Goal: Task Accomplishment & Management: Complete application form

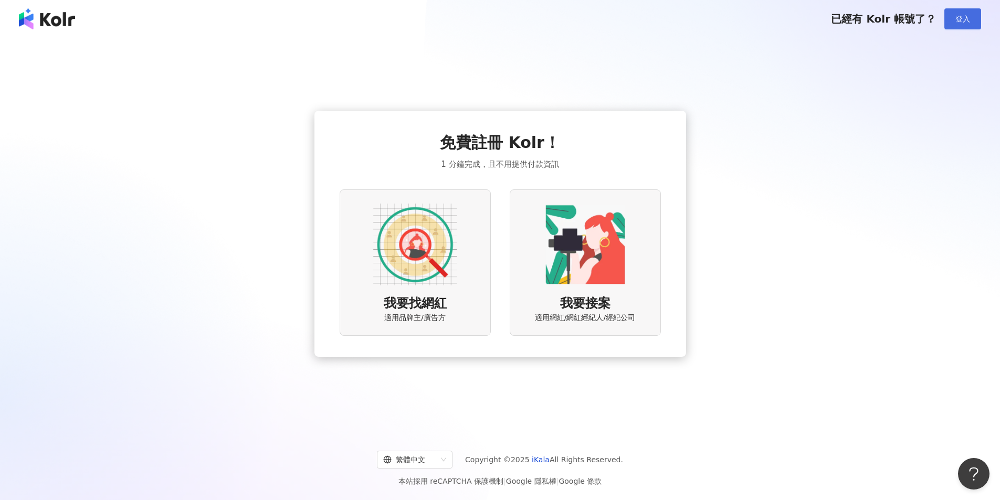
click at [964, 22] on span "登入" at bounding box center [962, 19] width 15 height 8
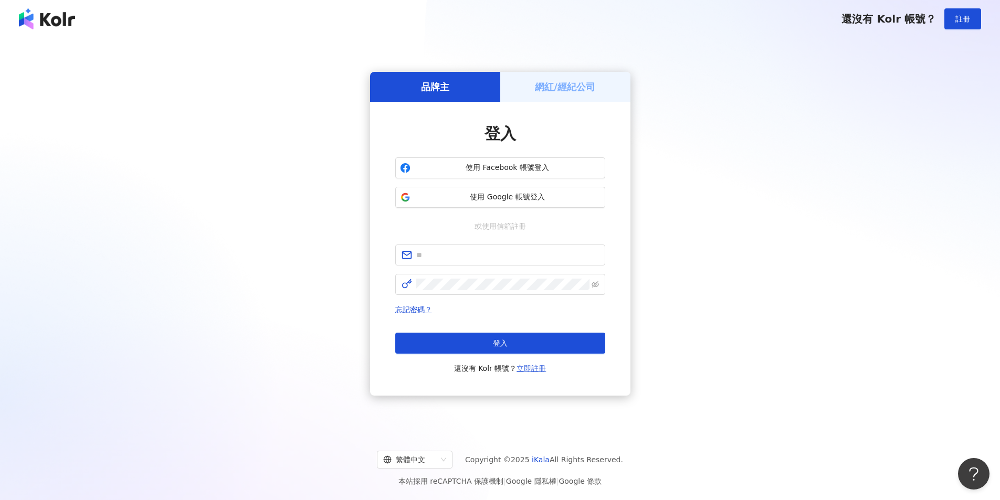
click at [526, 370] on link "立即註冊" at bounding box center [530, 368] width 29 height 8
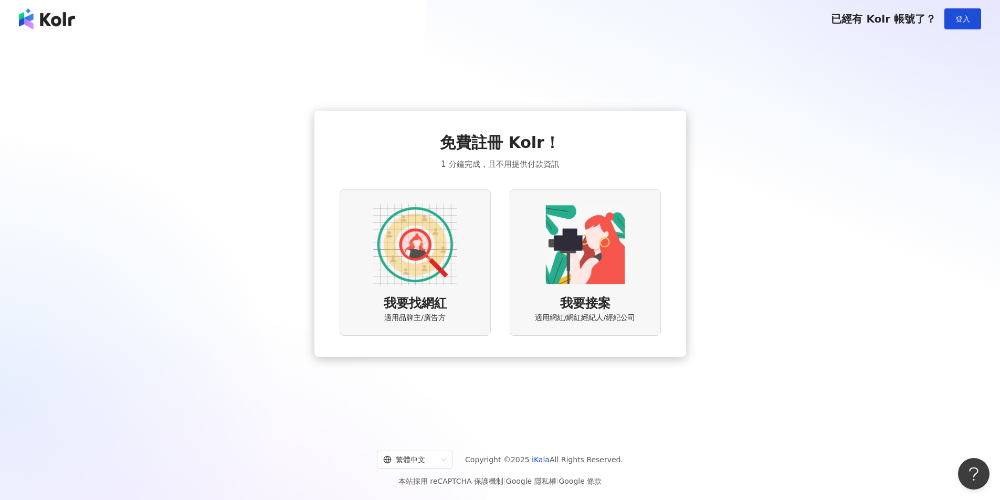
click at [414, 230] on img at bounding box center [415, 245] width 84 height 84
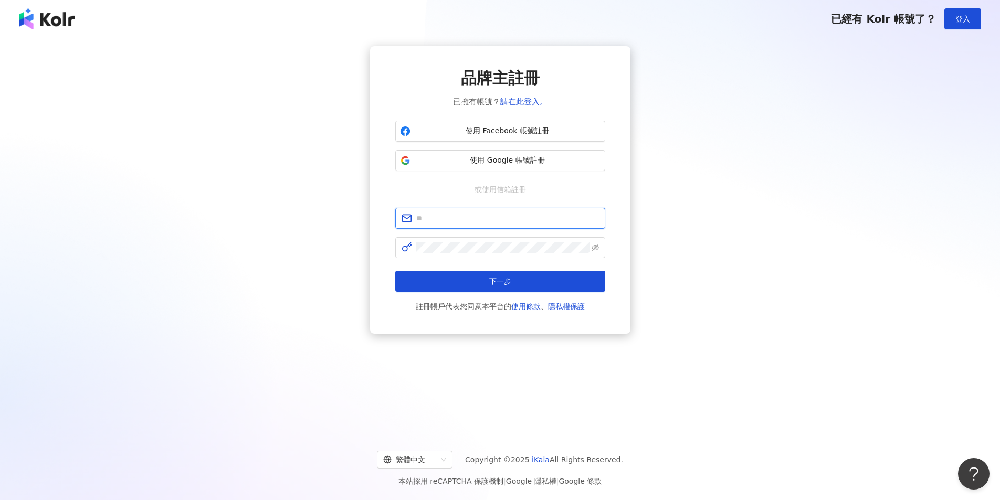
click at [476, 218] on input "text" at bounding box center [507, 218] width 183 height 12
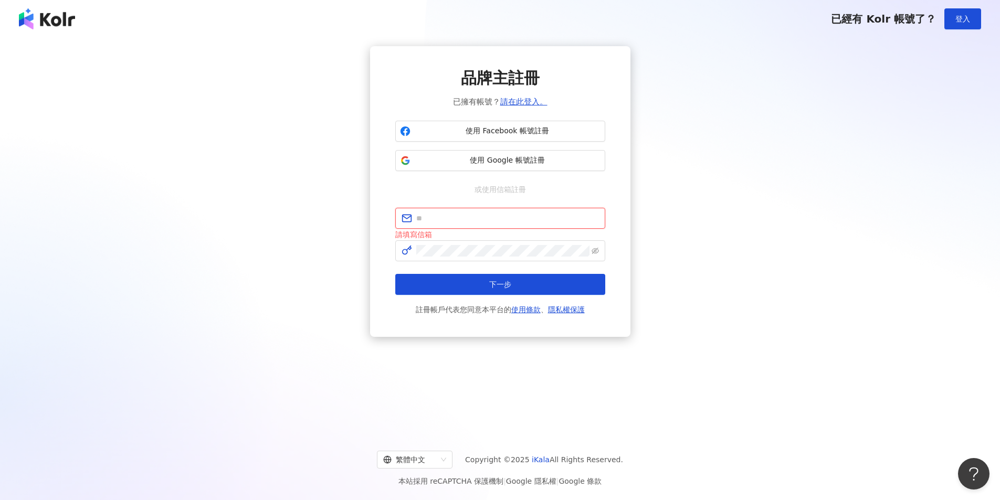
click at [462, 215] on input "text" at bounding box center [507, 218] width 183 height 12
paste input "**********"
type input "**********"
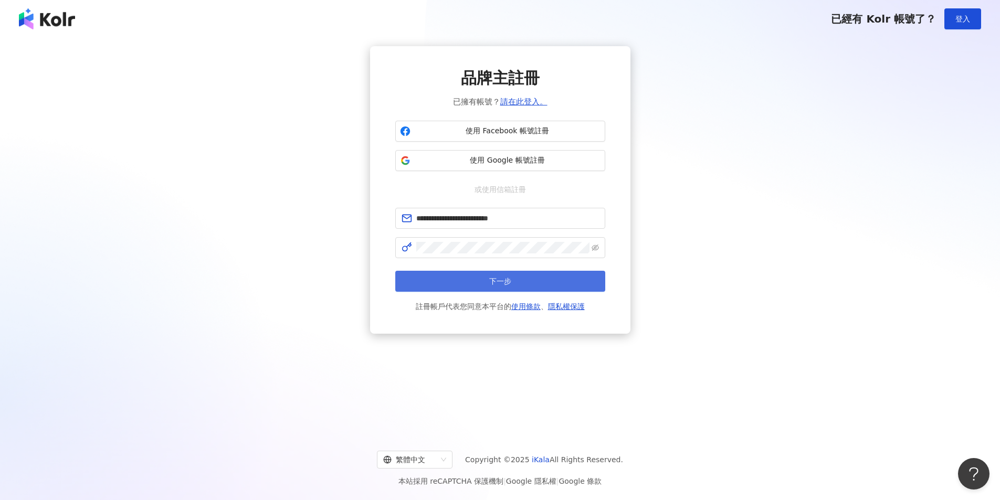
click at [529, 289] on button "下一步" at bounding box center [500, 281] width 210 height 21
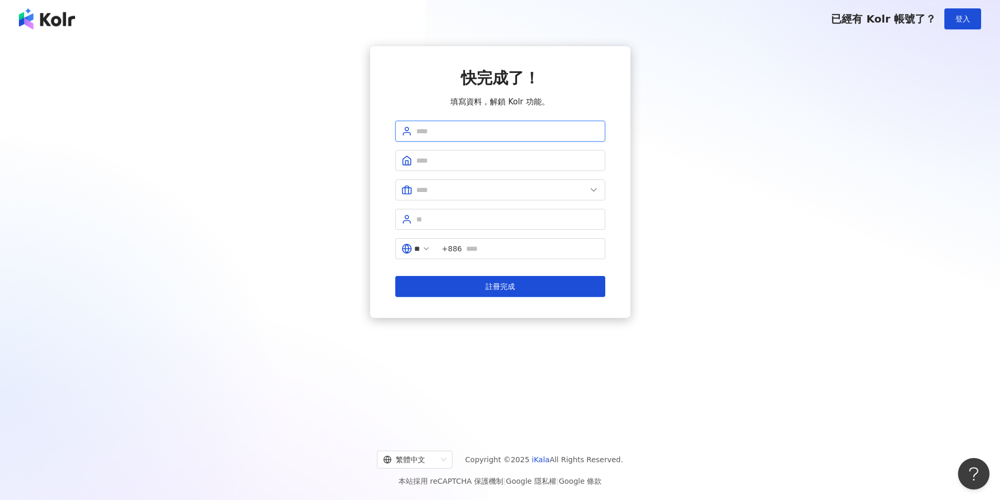
click at [445, 130] on input "text" at bounding box center [507, 131] width 183 height 12
type input "****"
click at [452, 161] on input "text" at bounding box center [507, 161] width 183 height 12
type input "****"
click at [459, 188] on input "text" at bounding box center [501, 190] width 170 height 12
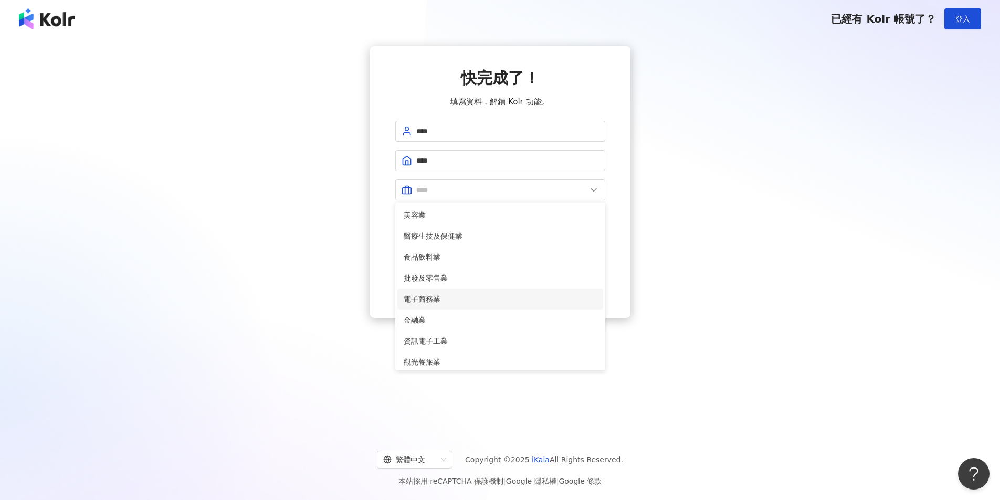
click at [451, 299] on span "電子商務業" at bounding box center [499, 299] width 193 height 12
type input "*****"
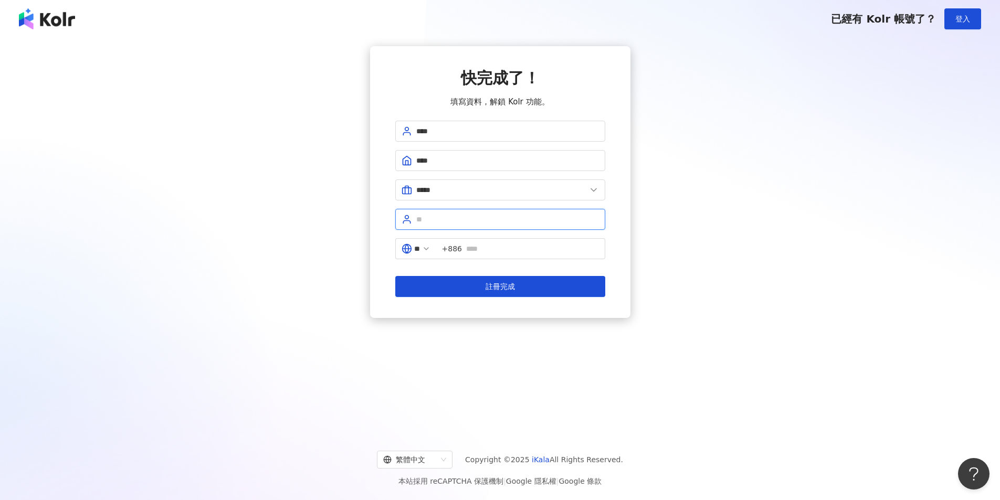
click at [462, 220] on input "text" at bounding box center [507, 220] width 183 height 12
type input "***"
click at [430, 245] on icon at bounding box center [426, 248] width 8 height 8
click at [480, 247] on input "text" at bounding box center [532, 249] width 133 height 12
click at [473, 250] on input "********" at bounding box center [532, 249] width 133 height 12
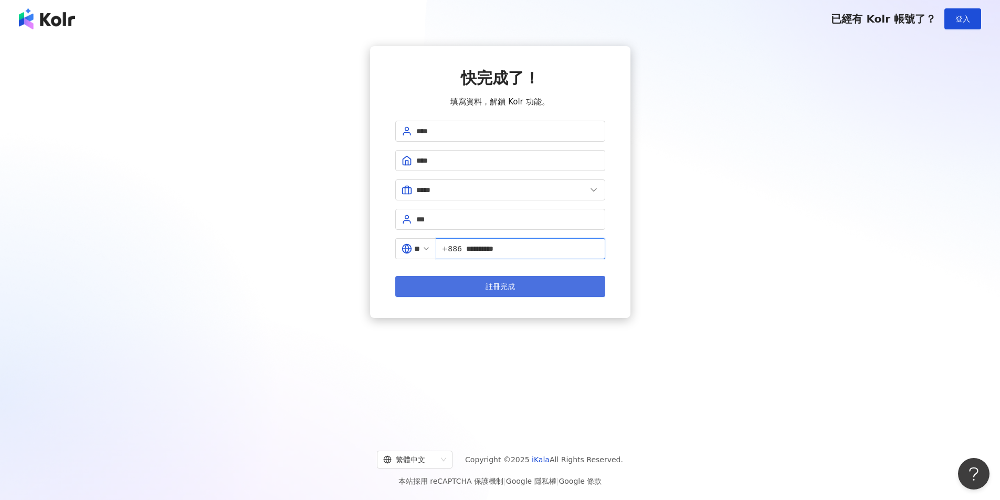
type input "**********"
click at [513, 289] on span "註冊完成" at bounding box center [499, 286] width 29 height 8
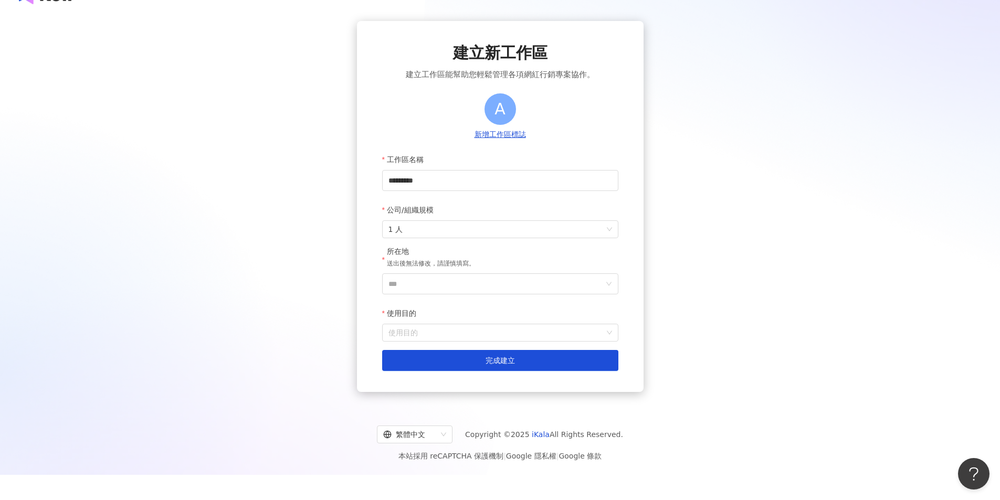
scroll to position [48, 0]
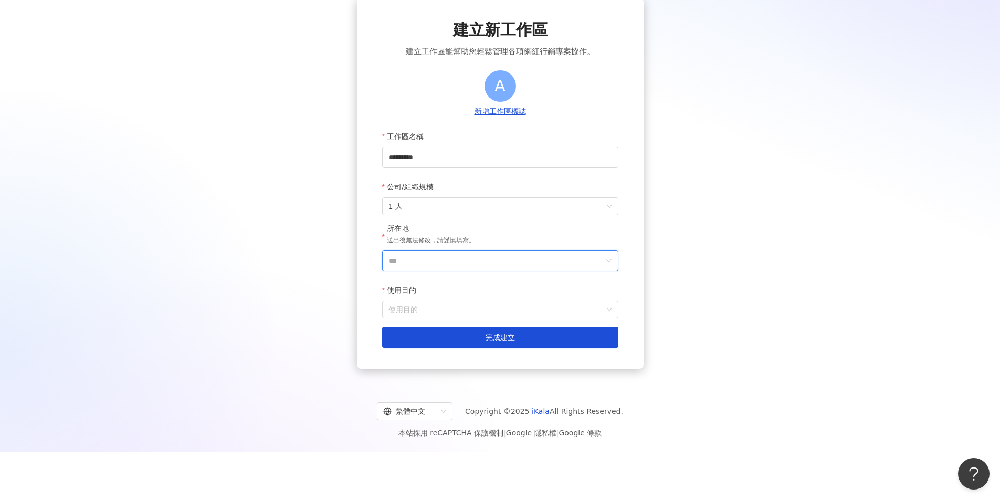
click at [437, 258] on input "***" at bounding box center [495, 261] width 215 height 20
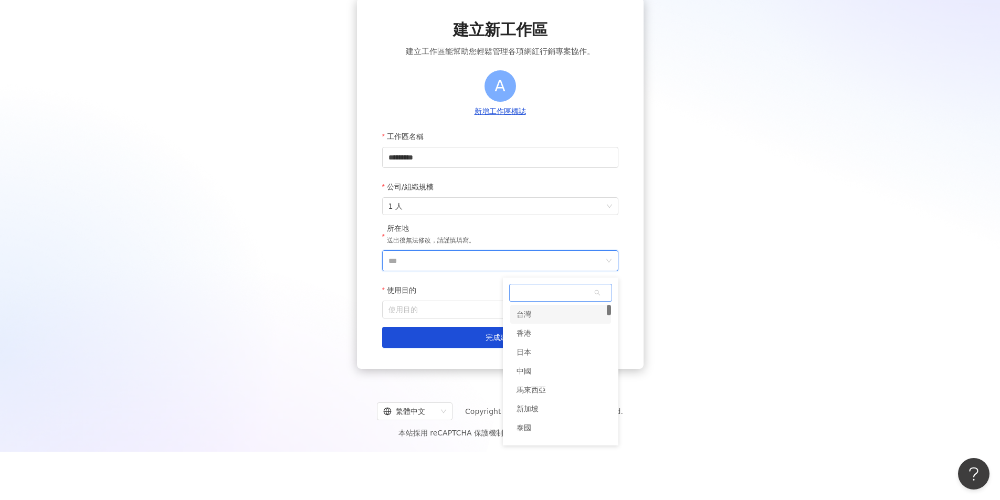
click at [539, 319] on div "台灣" at bounding box center [560, 314] width 101 height 19
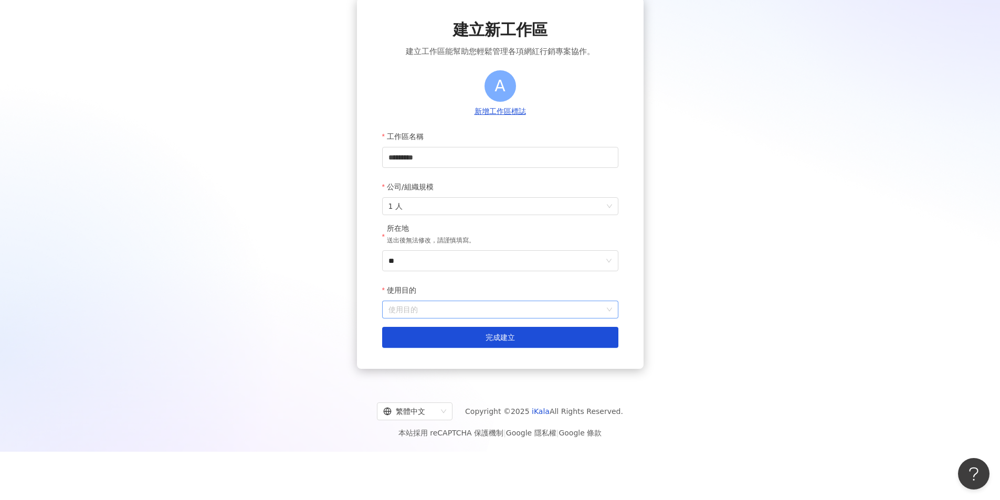
click at [434, 311] on input "使用目的" at bounding box center [500, 309] width 224 height 17
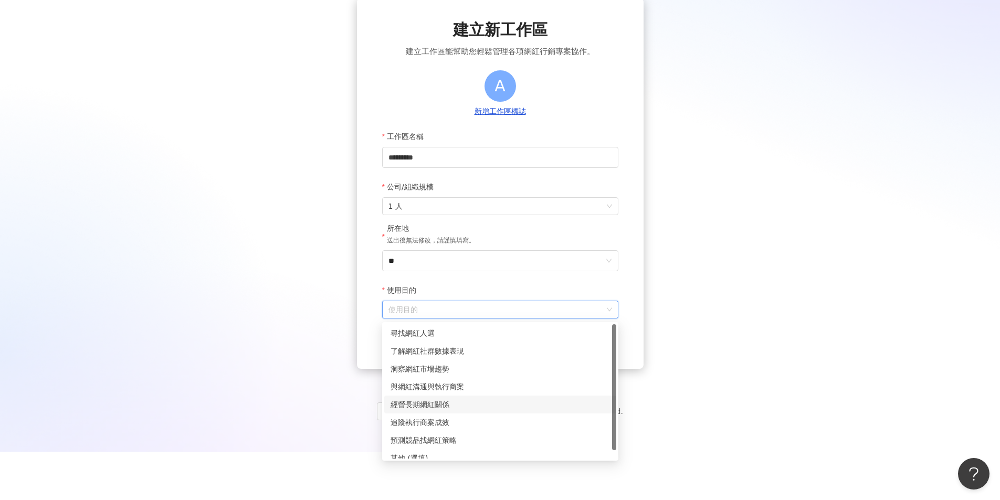
scroll to position [8, 0]
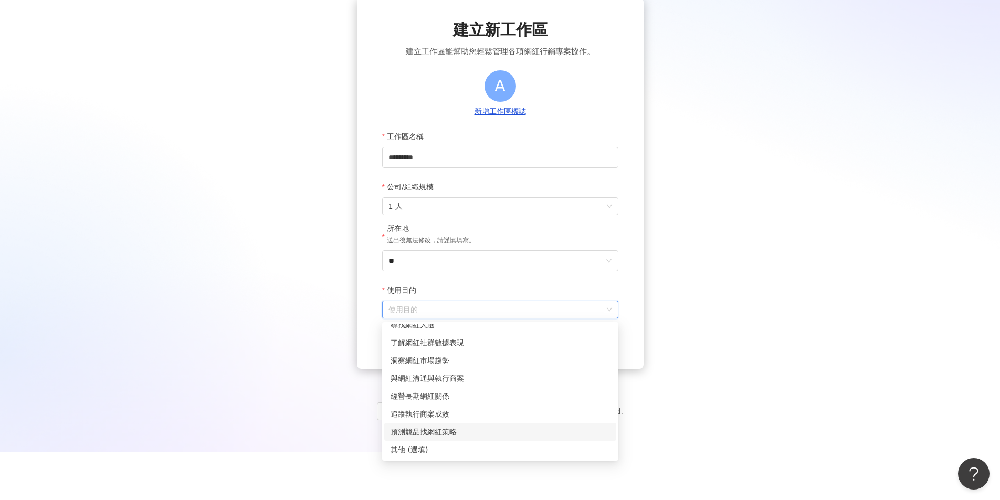
click at [464, 430] on div "預測競品找網紅策略" at bounding box center [499, 432] width 219 height 12
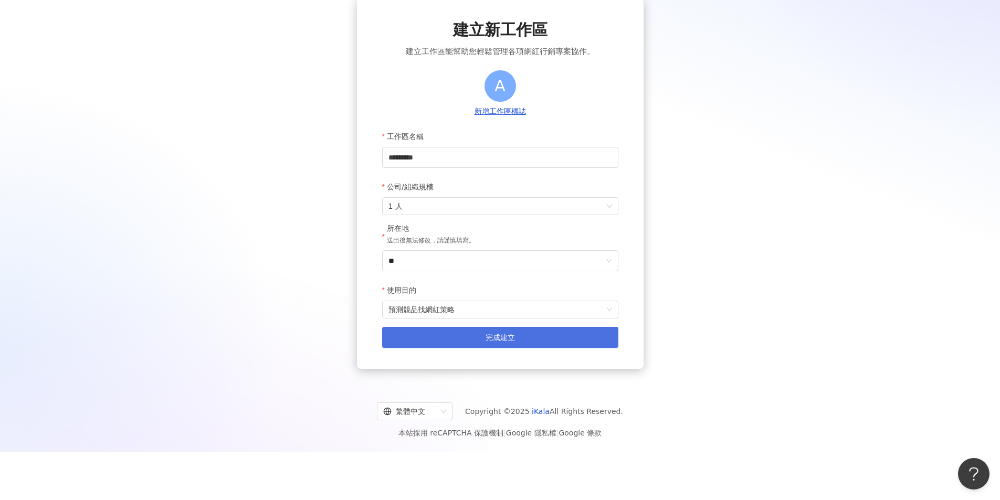
click at [478, 338] on button "完成建立" at bounding box center [500, 337] width 236 height 21
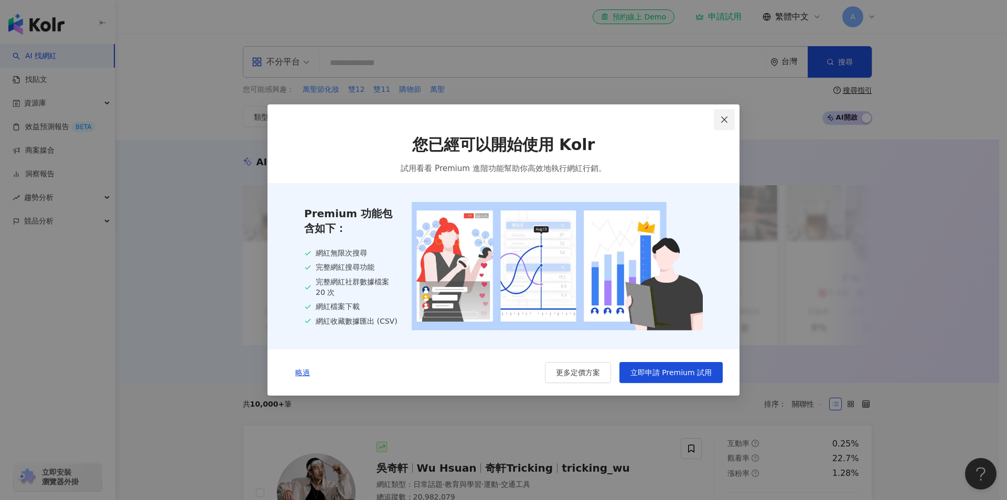
click at [718, 119] on span "Close" at bounding box center [724, 119] width 21 height 8
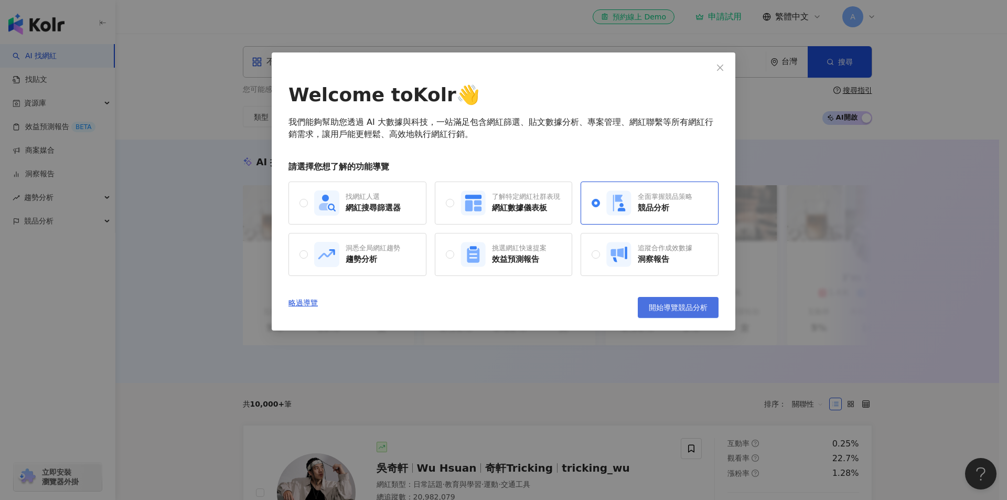
click at [684, 309] on span "開始導覽競品分析" at bounding box center [678, 307] width 59 height 8
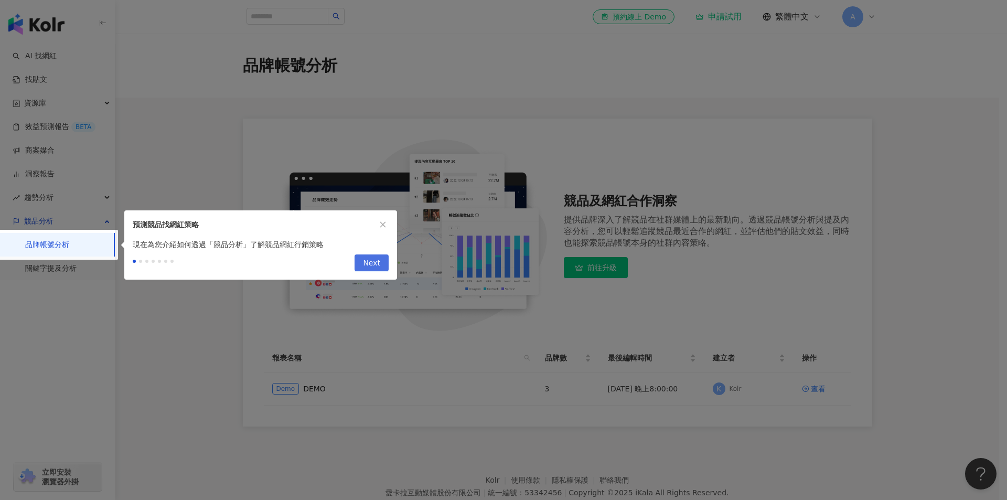
click at [364, 262] on button "Next" at bounding box center [372, 262] width 34 height 17
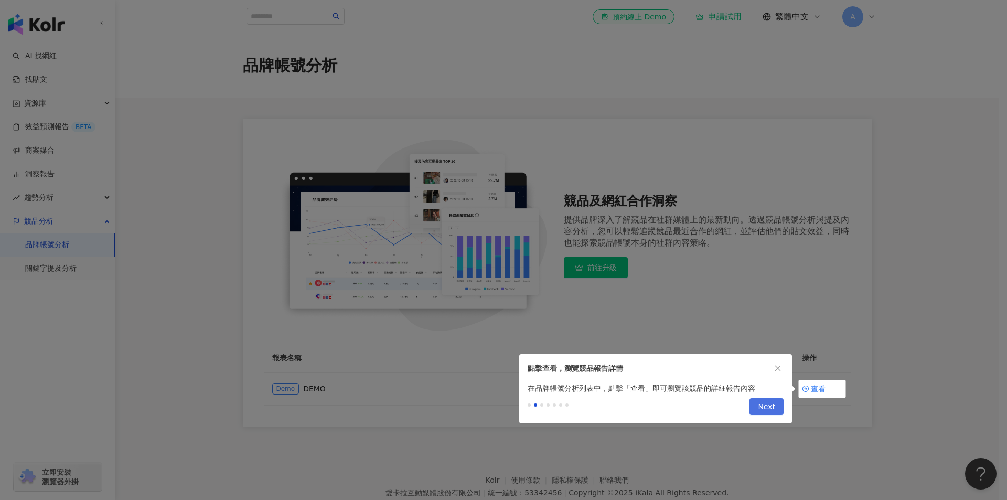
click at [766, 402] on span "Next" at bounding box center [766, 407] width 17 height 17
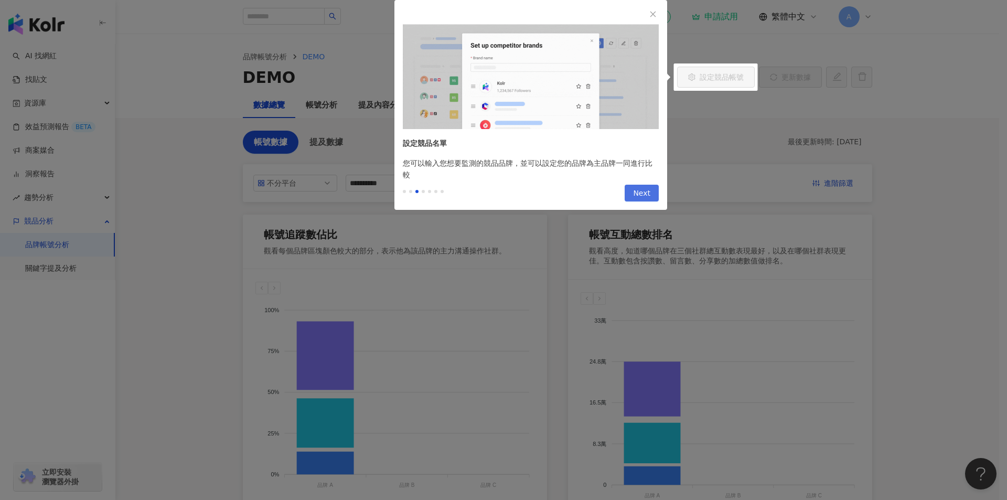
click at [642, 194] on span "Next" at bounding box center [641, 193] width 17 height 17
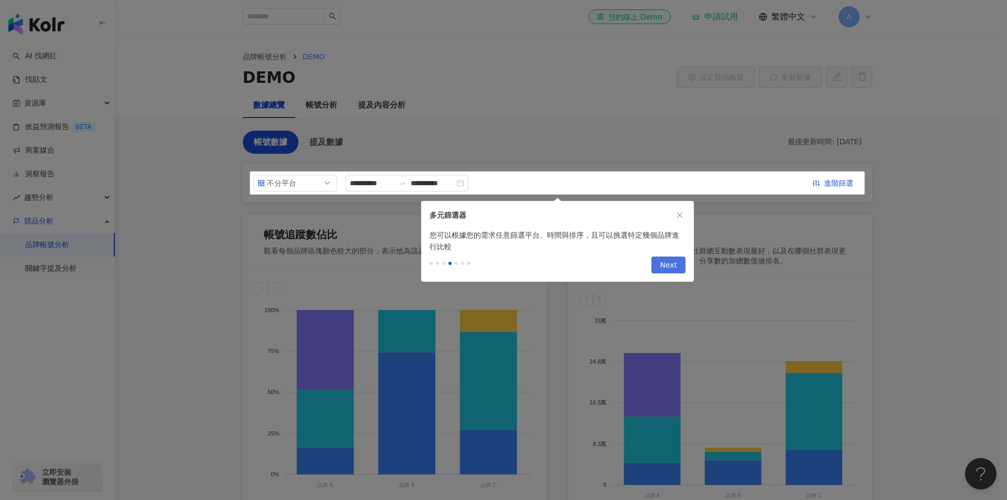
click at [664, 261] on span "Next" at bounding box center [668, 265] width 17 height 17
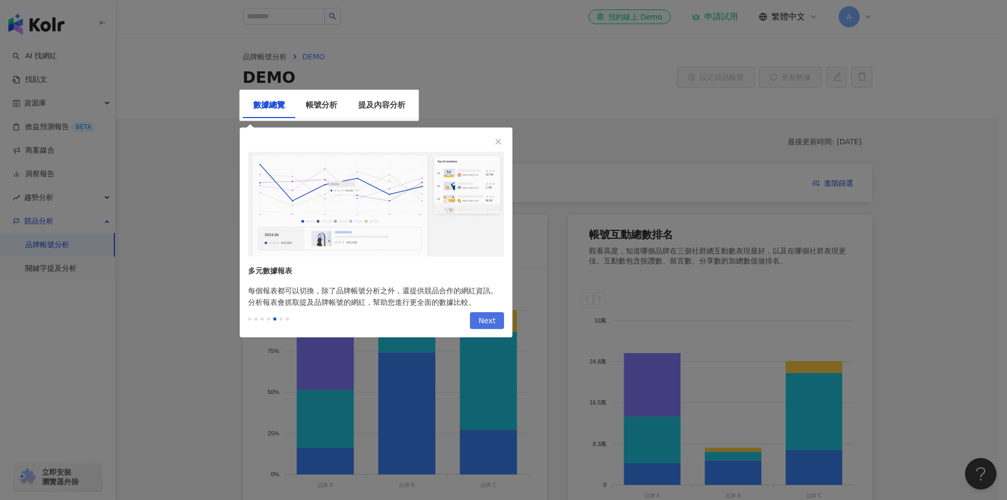
click at [484, 314] on span "Next" at bounding box center [487, 321] width 17 height 17
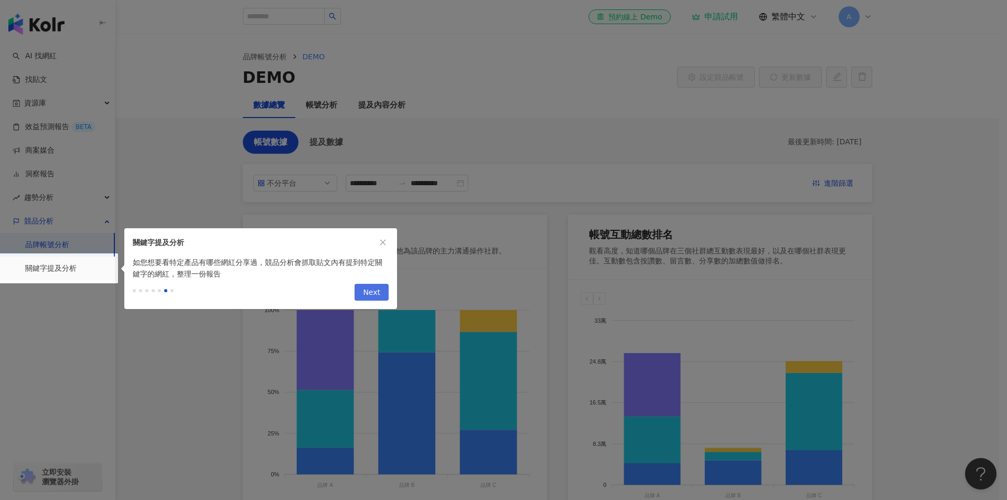
click at [378, 295] on span "Next" at bounding box center [371, 292] width 17 height 17
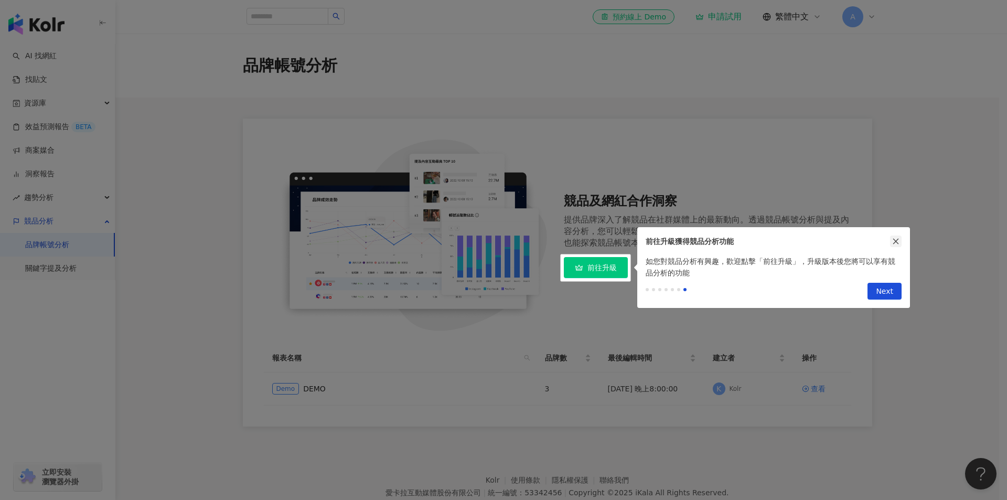
click at [899, 239] on icon "close" at bounding box center [895, 241] width 7 height 7
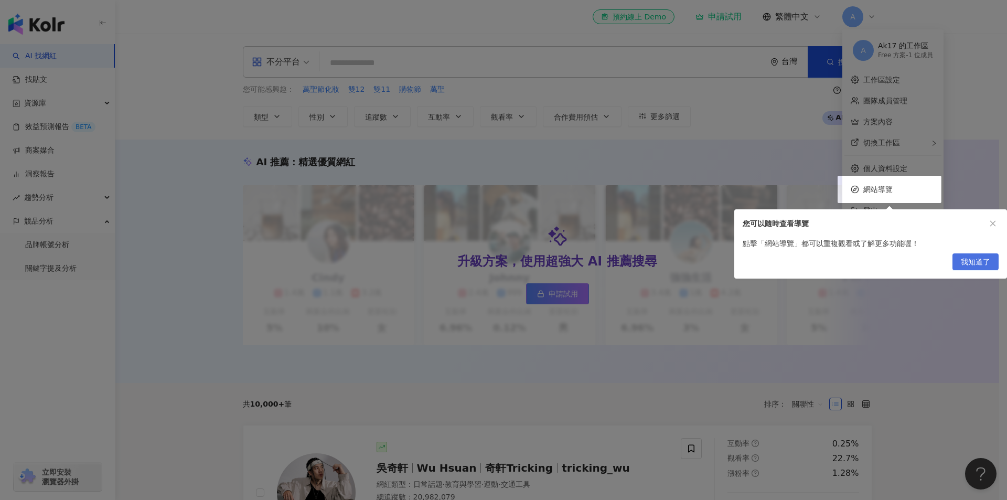
click at [975, 261] on span "我知道了" at bounding box center [975, 262] width 29 height 17
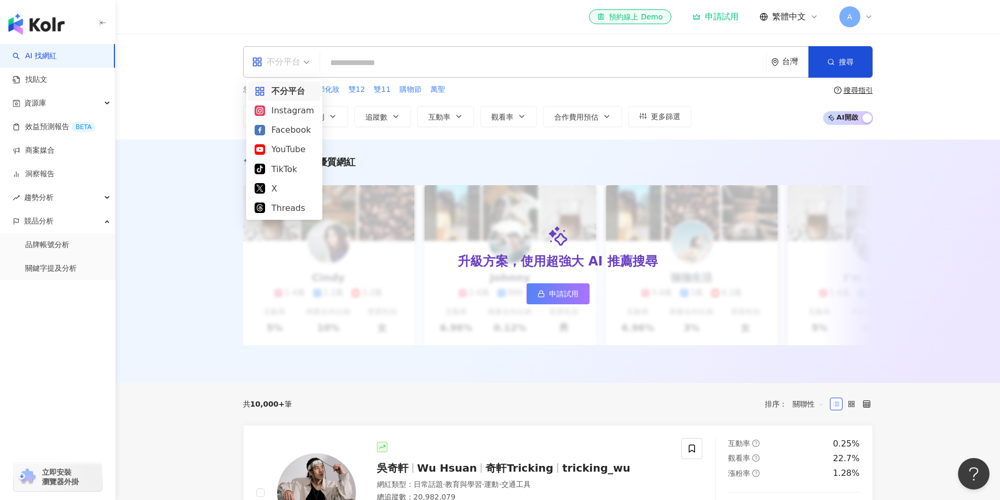
click at [308, 61] on span "不分平台" at bounding box center [281, 62] width 58 height 17
click at [292, 129] on div "Facebook" at bounding box center [283, 129] width 59 height 13
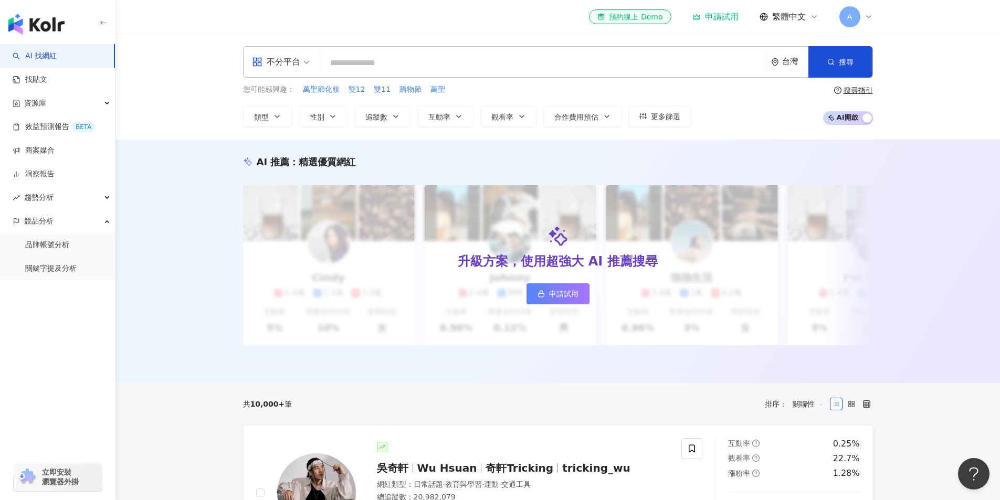
click at [374, 61] on input "search" at bounding box center [543, 63] width 438 height 20
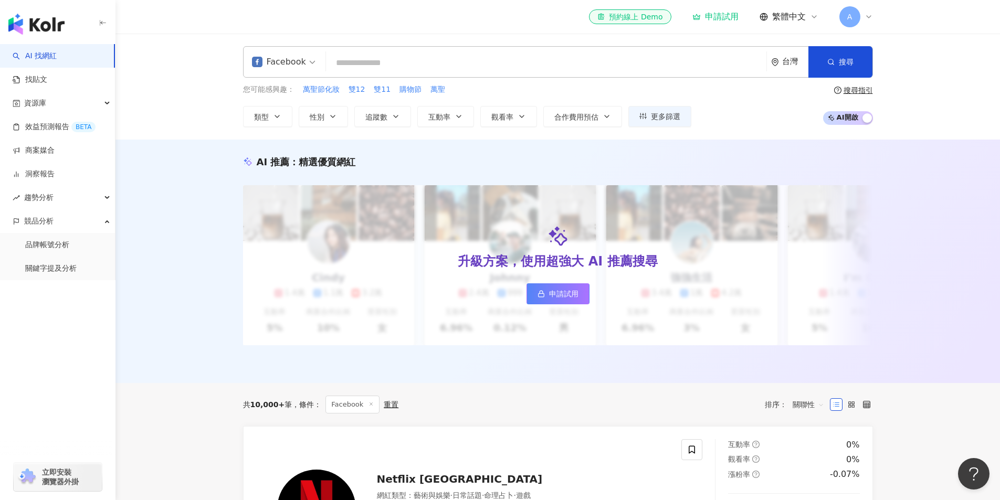
click at [572, 61] on input "search" at bounding box center [546, 63] width 432 height 20
click at [783, 16] on span "繁體中文" at bounding box center [789, 17] width 34 height 12
click at [64, 101] on div "資源庫" at bounding box center [57, 103] width 115 height 24
click at [70, 290] on div "競品分析" at bounding box center [57, 292] width 115 height 24
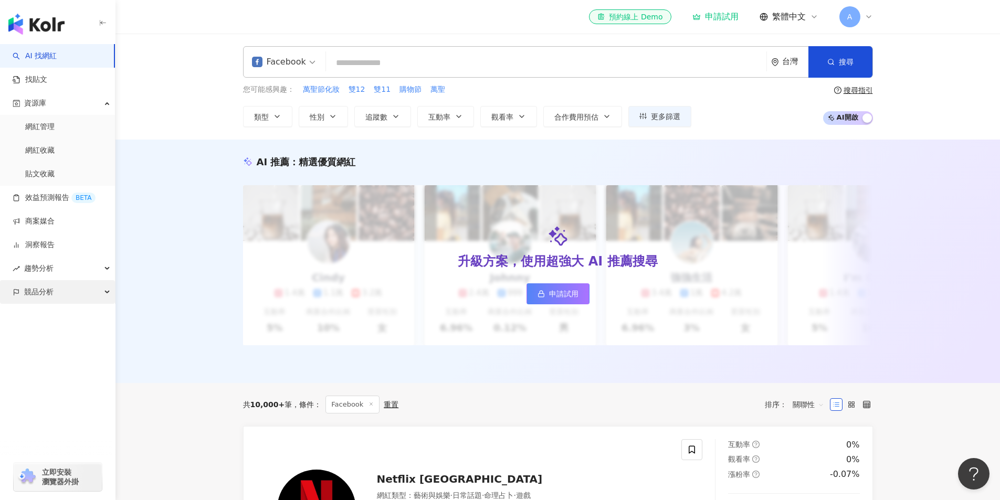
click at [70, 290] on div "競品分析" at bounding box center [57, 292] width 115 height 24
click at [70, 341] on link "關鍵字提及分析" at bounding box center [50, 339] width 51 height 10
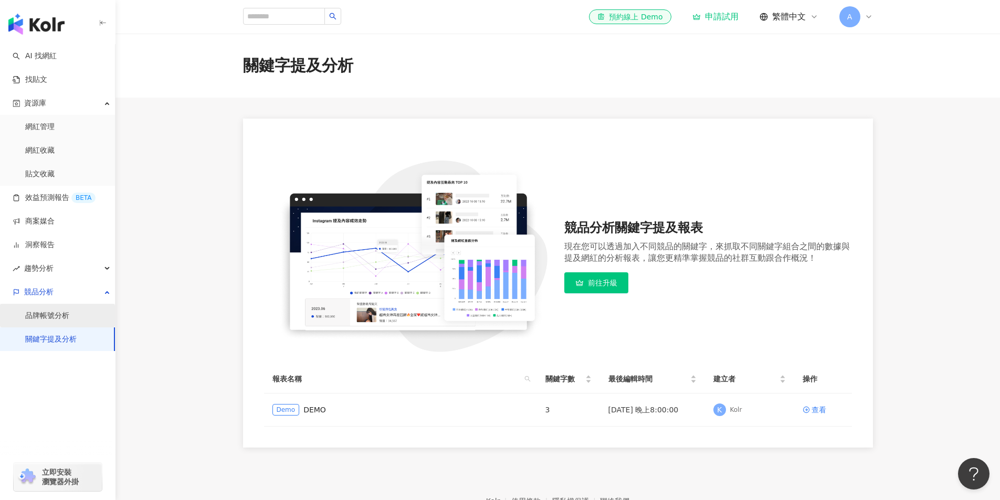
click at [57, 313] on link "品牌帳號分析" at bounding box center [47, 316] width 44 height 10
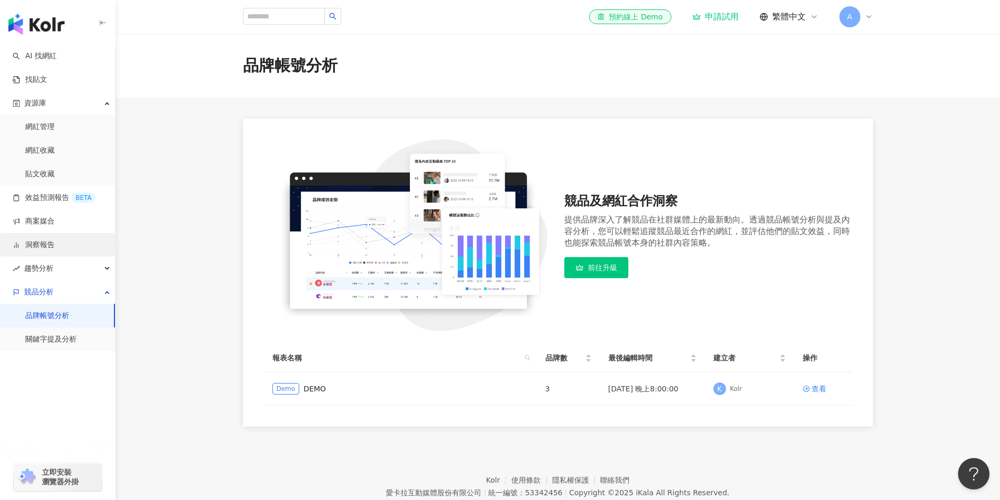
click at [55, 246] on link "洞察報告" at bounding box center [34, 245] width 42 height 10
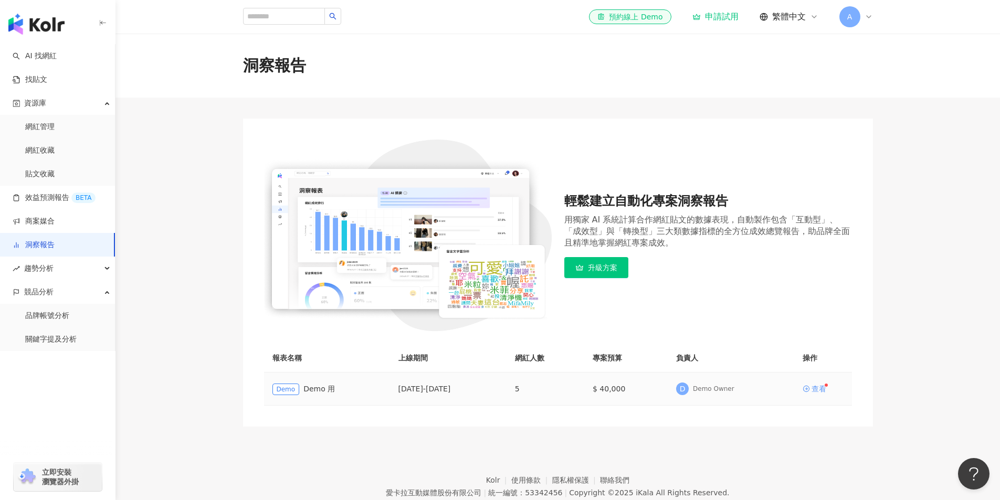
click at [820, 388] on div "查看" at bounding box center [818, 388] width 15 height 7
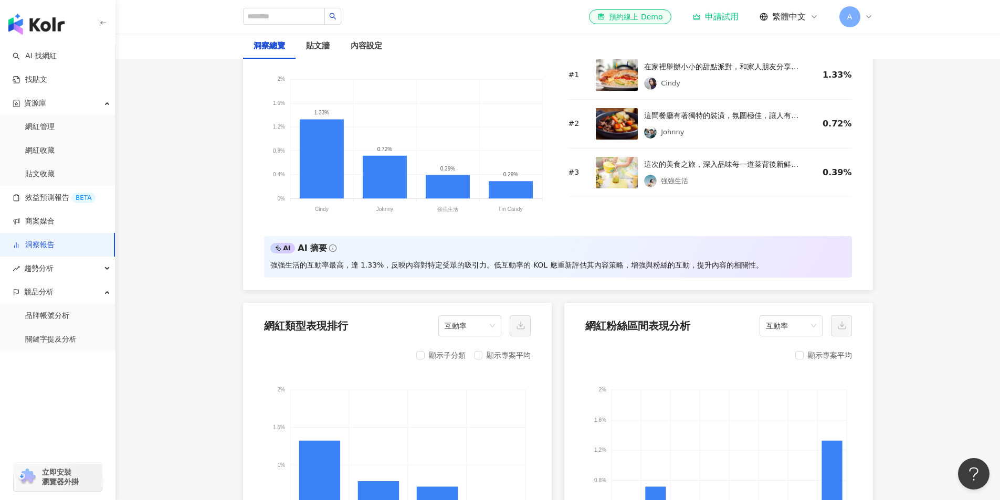
scroll to position [944, 0]
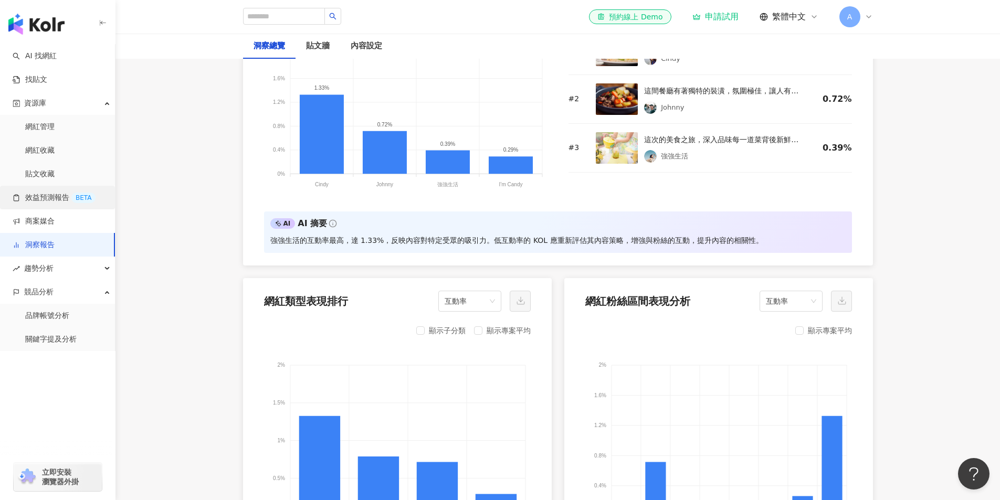
click at [55, 203] on link "效益預測報告 BETA" at bounding box center [54, 198] width 83 height 10
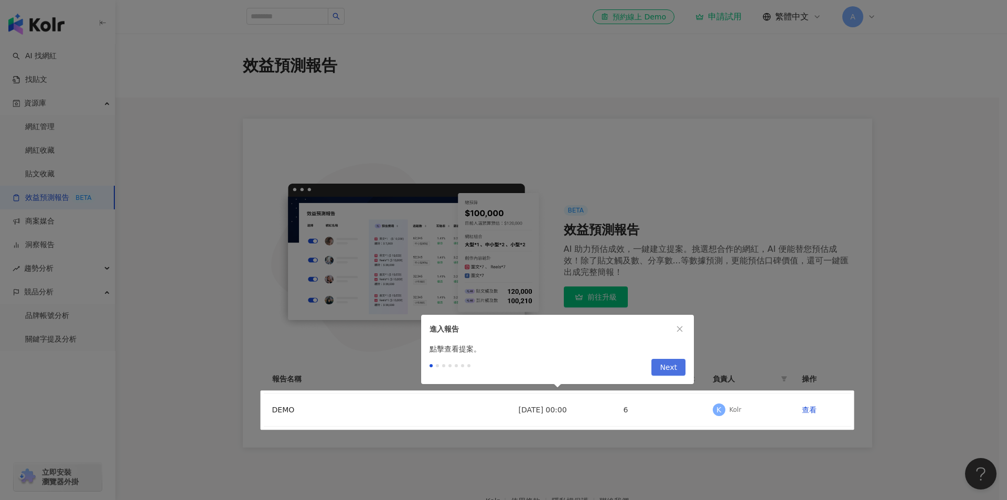
click at [667, 370] on span "Next" at bounding box center [668, 367] width 17 height 17
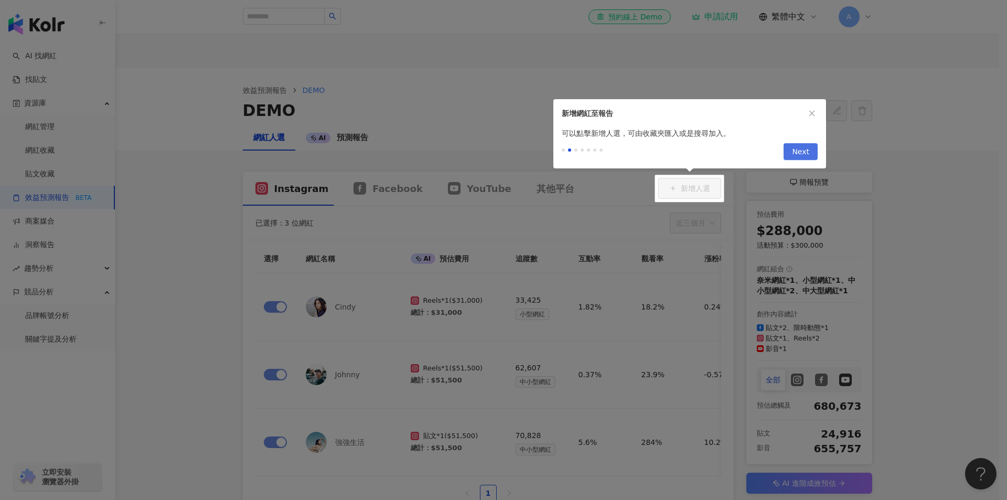
click at [806, 151] on span "Next" at bounding box center [800, 152] width 17 height 17
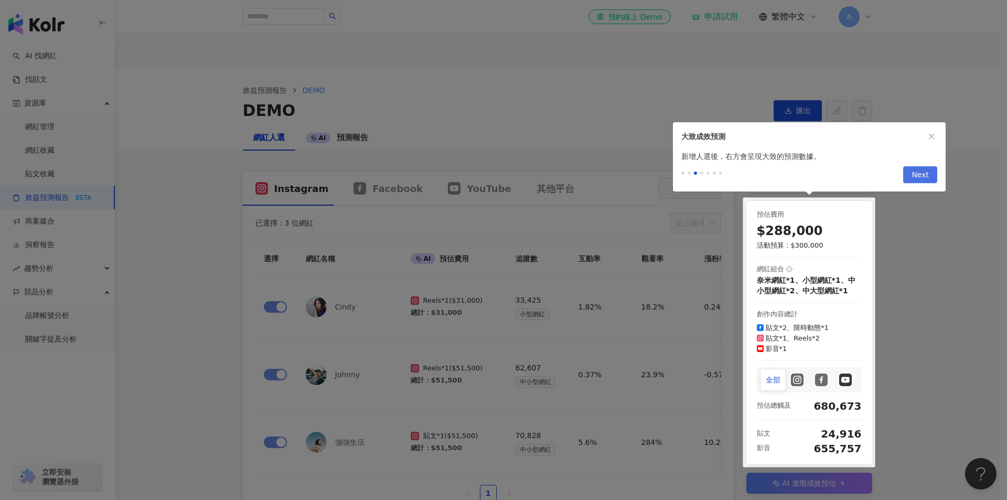
click at [918, 175] on span "Next" at bounding box center [920, 175] width 17 height 17
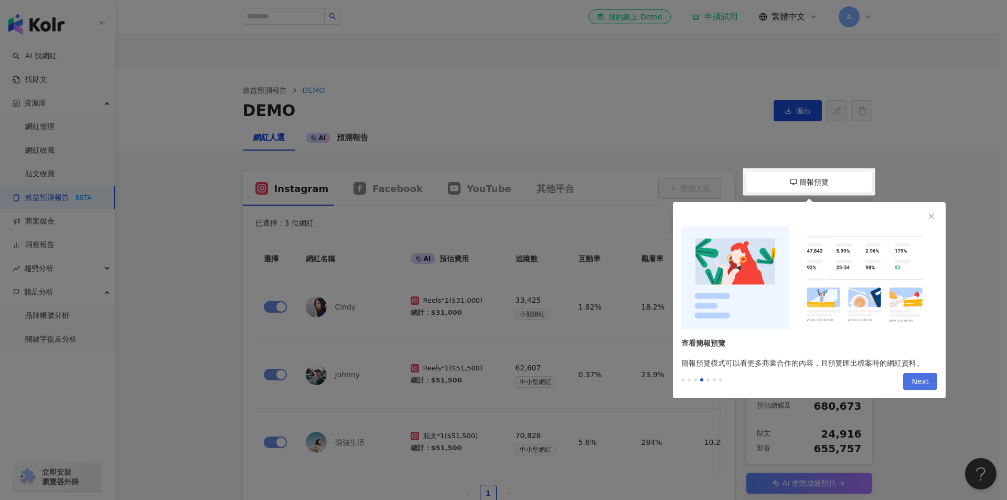
click at [922, 385] on span "Next" at bounding box center [920, 382] width 17 height 17
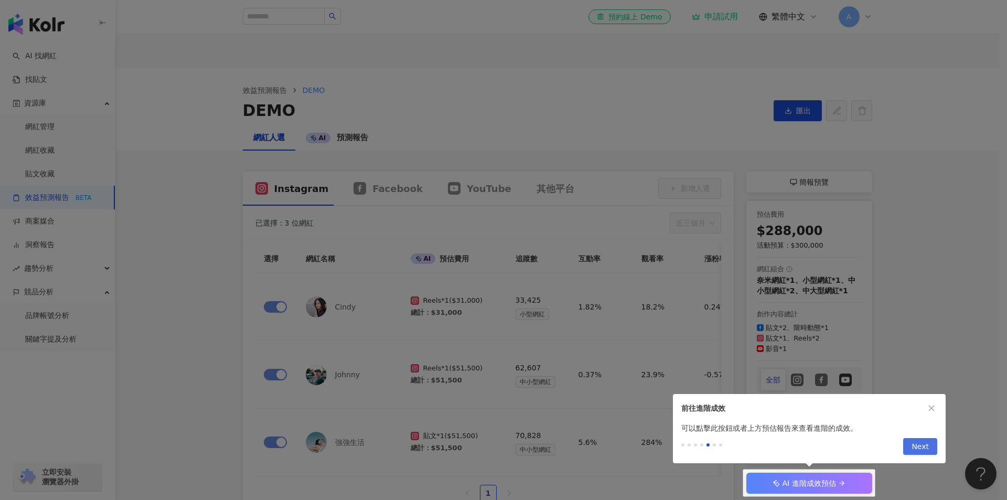
click at [919, 453] on span "Next" at bounding box center [920, 447] width 17 height 17
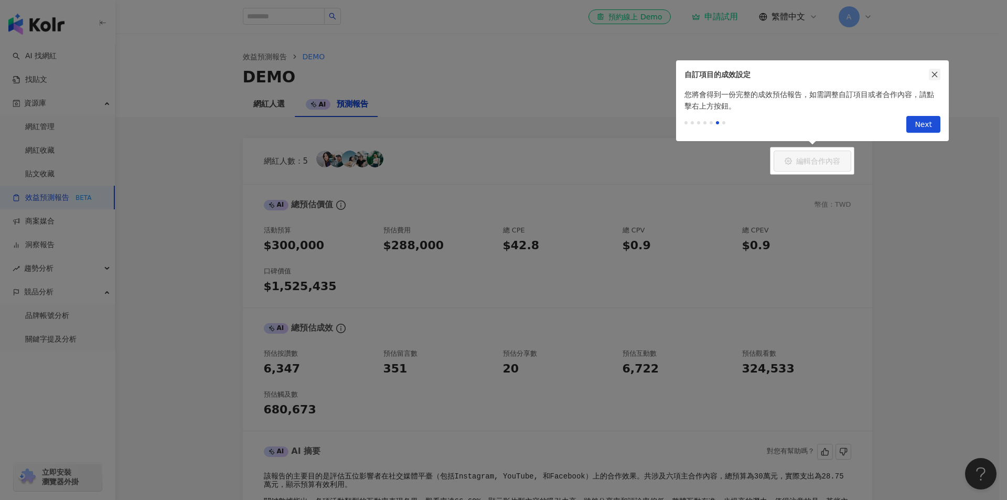
click at [935, 72] on icon "close" at bounding box center [934, 74] width 7 height 7
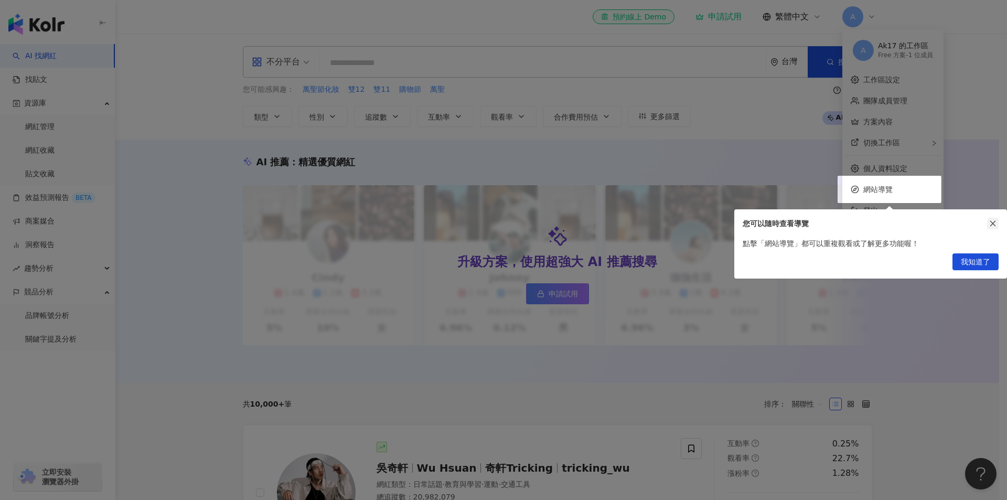
click at [992, 223] on icon "close" at bounding box center [993, 223] width 7 height 7
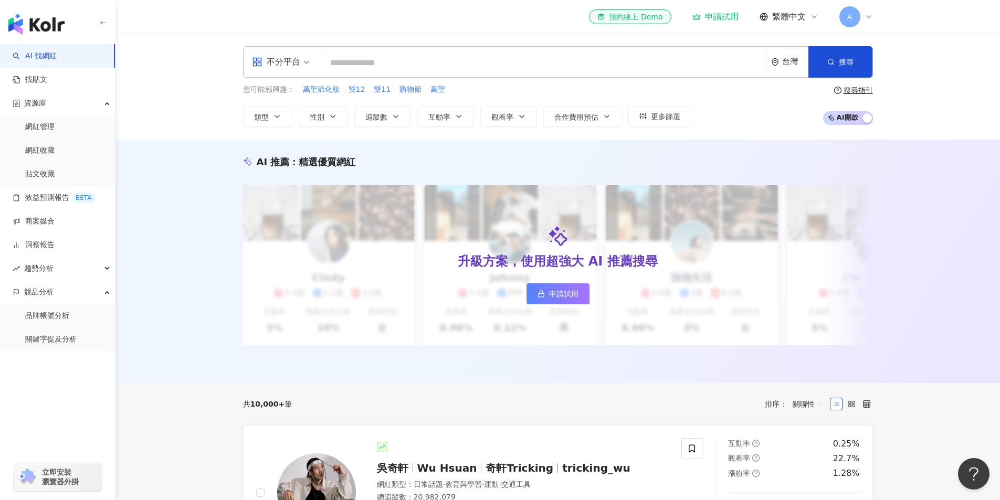
click at [866, 20] on icon at bounding box center [868, 17] width 8 height 8
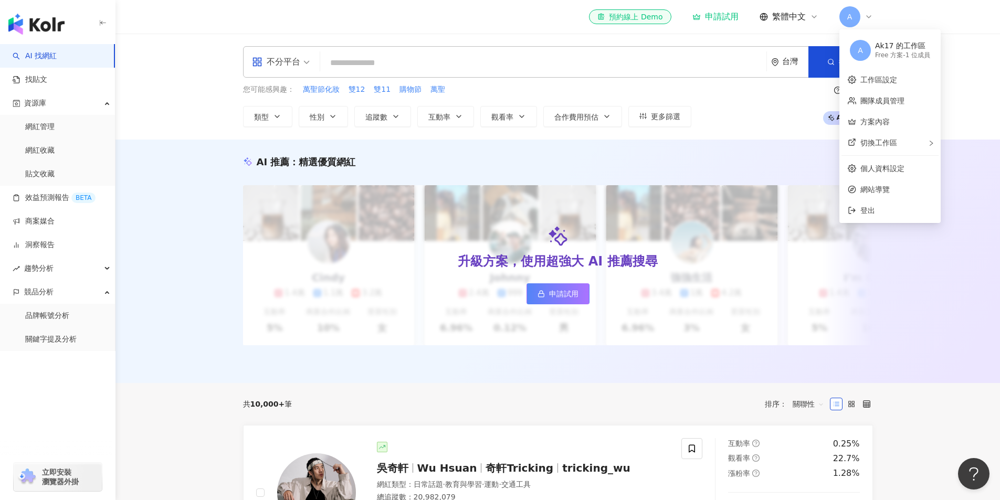
click at [412, 67] on input "search" at bounding box center [543, 63] width 438 height 20
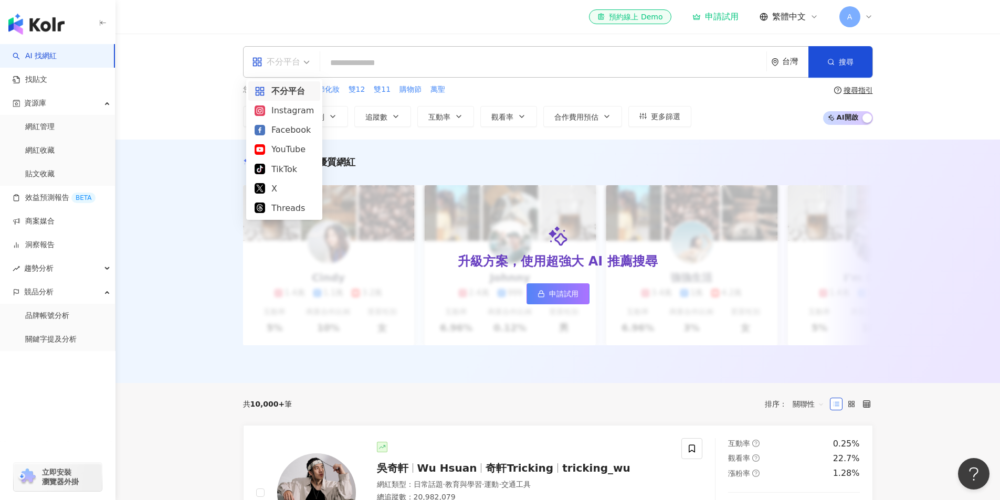
click at [299, 58] on div "不分平台" at bounding box center [276, 62] width 48 height 17
click at [287, 125] on div "Facebook" at bounding box center [283, 129] width 59 height 13
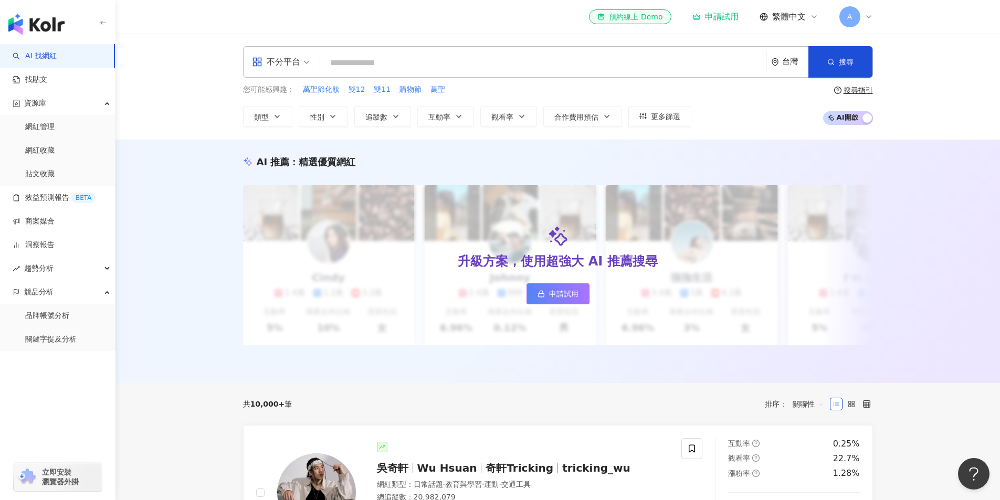
click at [370, 60] on input "search" at bounding box center [543, 63] width 438 height 20
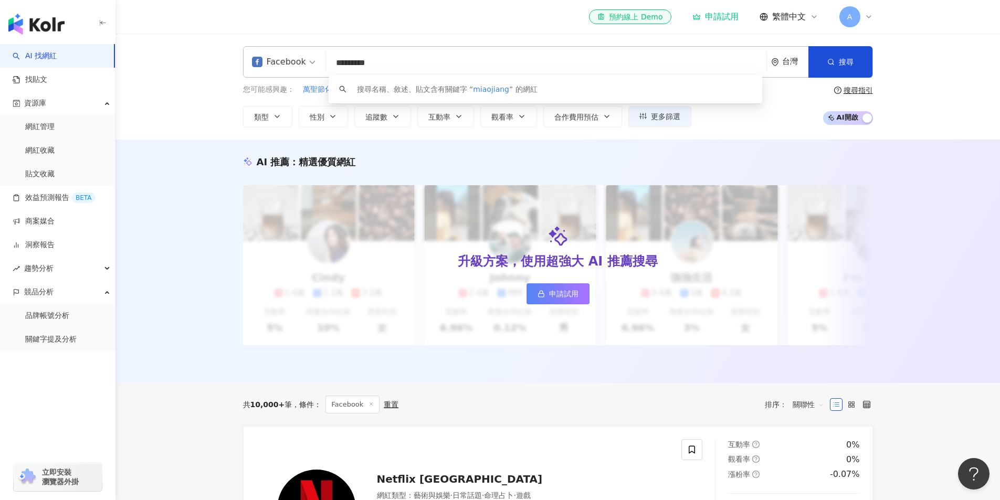
type input "**"
